Goal: Information Seeking & Learning: Learn about a topic

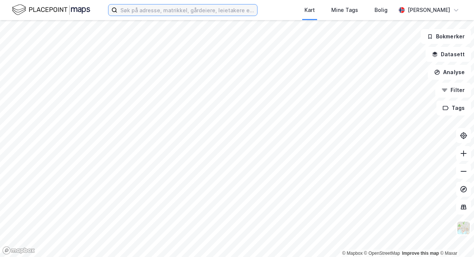
click at [145, 11] on input at bounding box center [188, 9] width 140 height 11
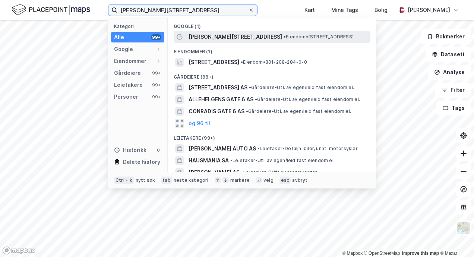
type input "[PERSON_NAME][STREET_ADDRESS]"
click at [208, 34] on span "[PERSON_NAME][STREET_ADDRESS]" at bounding box center [236, 36] width 94 height 9
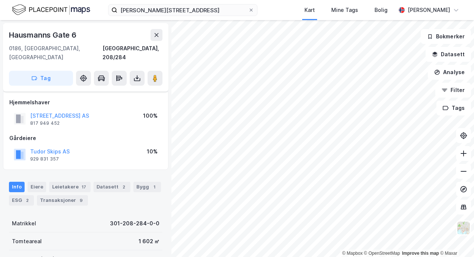
scroll to position [37, 0]
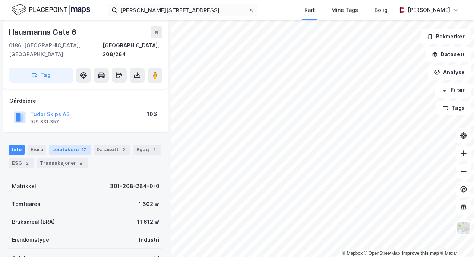
click at [71, 145] on div "Leietakere 17" at bounding box center [69, 150] width 41 height 10
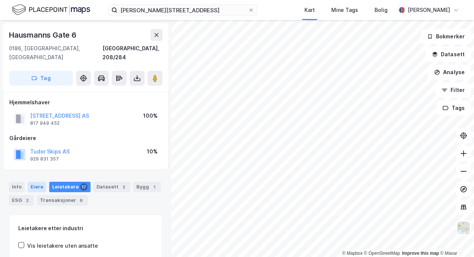
click at [40, 182] on div "Eiere" at bounding box center [37, 187] width 19 height 10
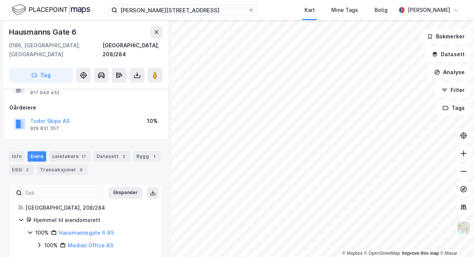
scroll to position [33, 0]
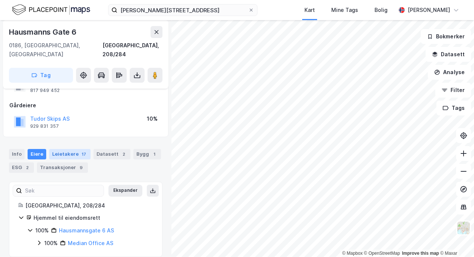
click at [73, 149] on div "Leietakere 17" at bounding box center [69, 154] width 41 height 10
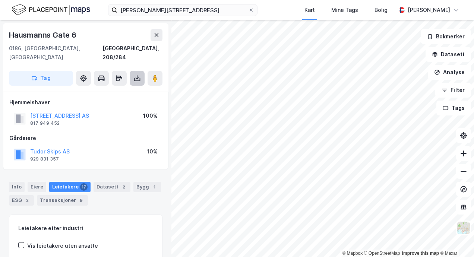
click at [134, 75] on icon at bounding box center [137, 78] width 7 height 7
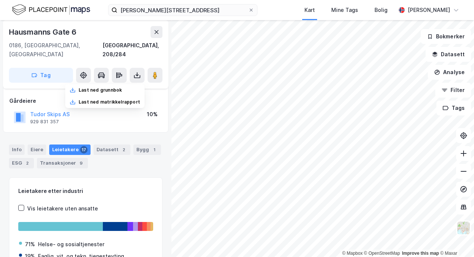
scroll to position [75, 0]
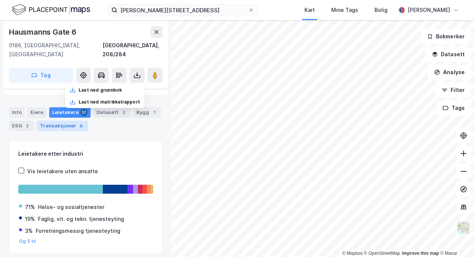
click at [73, 121] on div "Transaksjoner 9" at bounding box center [62, 126] width 51 height 10
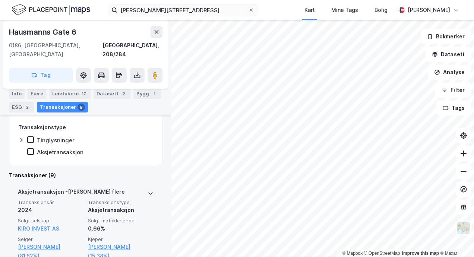
scroll to position [125, 0]
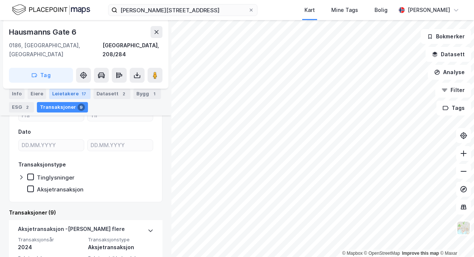
click at [75, 94] on div "Leietakere 17" at bounding box center [69, 94] width 41 height 10
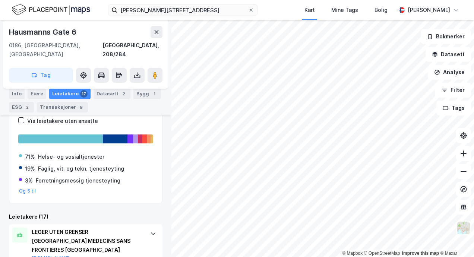
scroll to position [125, 0]
click at [87, 68] on button at bounding box center [83, 75] width 15 height 15
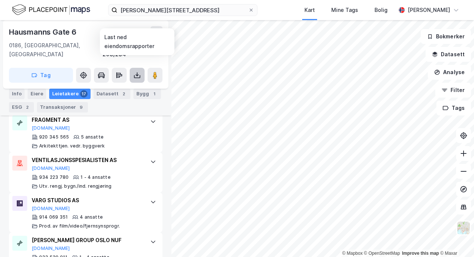
scroll to position [535, 0]
